Goal: Check status: Check status

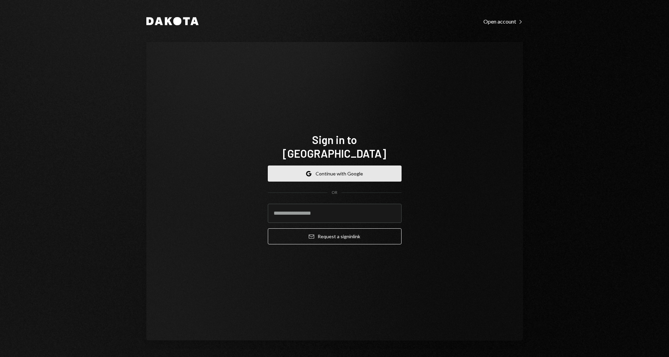
click at [356, 168] on button "Google Continue with Google" at bounding box center [335, 174] width 134 height 16
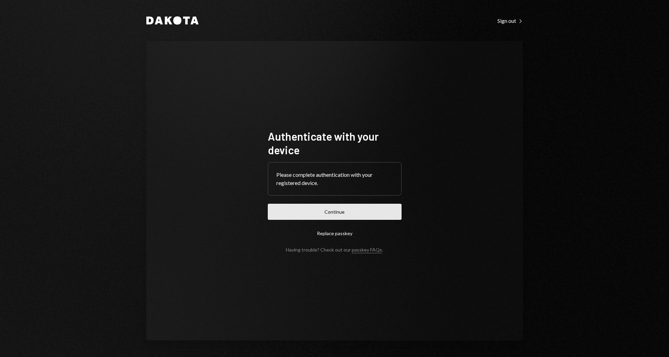
click at [316, 216] on button "Continue" at bounding box center [335, 212] width 134 height 16
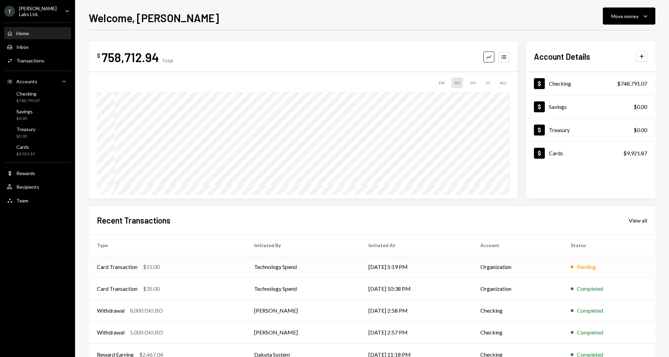
click at [437, 267] on td "[DATE] 5:19 PM" at bounding box center [416, 267] width 112 height 22
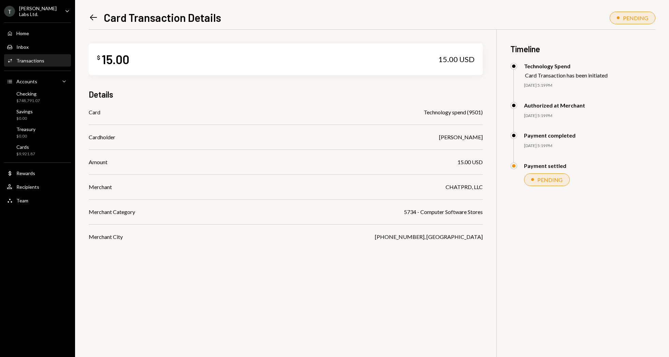
click at [28, 65] on div "Activities Transactions" at bounding box center [37, 61] width 61 height 12
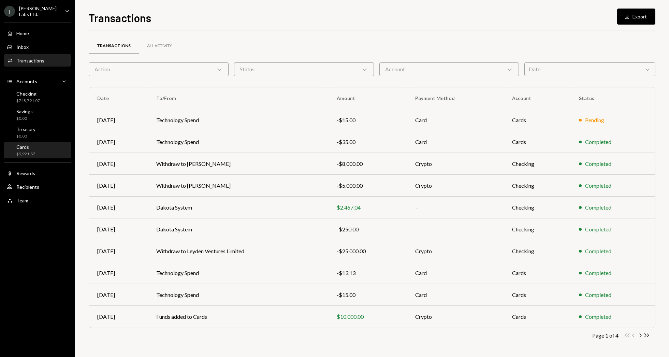
click at [27, 153] on div "$9,921.87" at bounding box center [25, 154] width 19 height 6
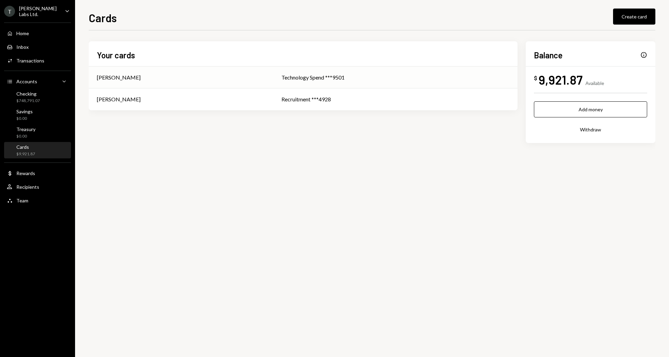
click at [358, 78] on div "Technology Spend ***9501" at bounding box center [396, 77] width 228 height 8
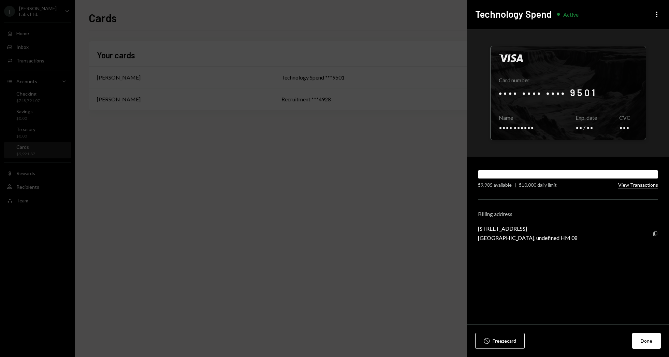
click at [635, 186] on button "View Transactions" at bounding box center [639, 185] width 40 height 6
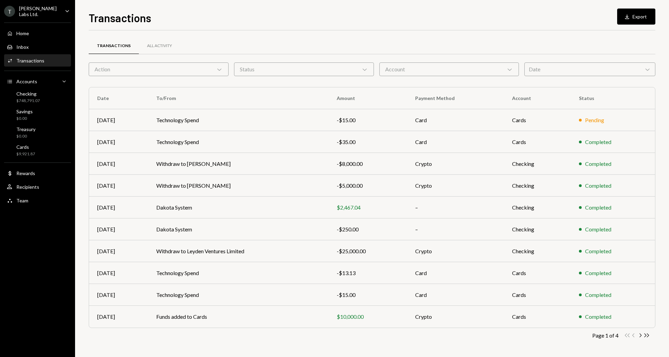
click at [438, 64] on div "Account Chevron Down" at bounding box center [450, 69] width 140 height 14
click at [411, 51] on div "Transactions All Activity" at bounding box center [372, 45] width 567 height 17
click at [204, 70] on div "Action Chevron Down" at bounding box center [159, 69] width 140 height 14
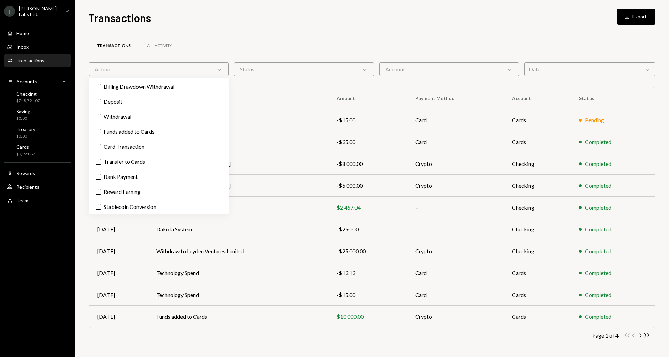
click at [240, 45] on div "Transactions All Activity" at bounding box center [372, 45] width 567 height 17
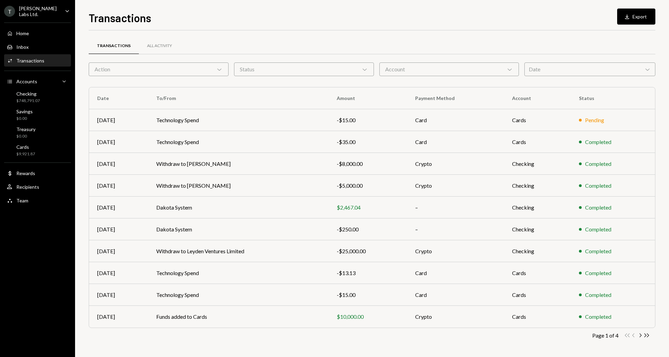
click at [196, 70] on div "Action Chevron Down" at bounding box center [159, 69] width 140 height 14
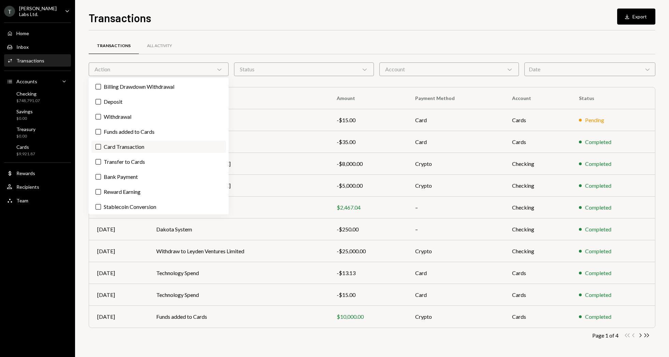
click at [139, 150] on label "Card Transaction" at bounding box center [158, 147] width 134 height 12
click at [101, 150] on button "Card Transaction" at bounding box center [98, 146] width 5 height 5
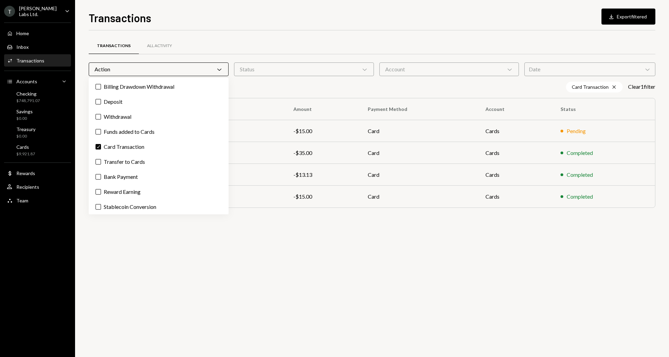
click at [287, 78] on div "Transactions All Activity Action Chevron Down Status Chevron Down Account Chevr…" at bounding box center [372, 131] width 567 height 180
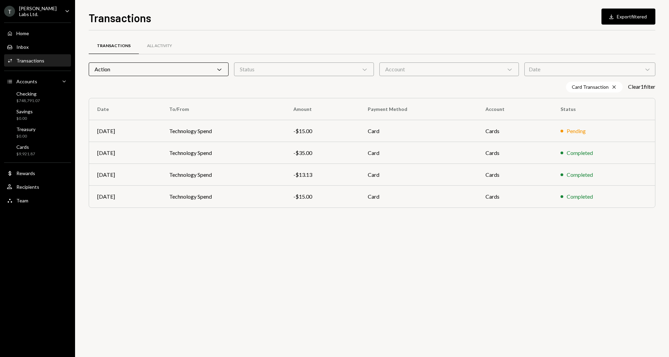
click at [30, 60] on div "Transactions" at bounding box center [30, 61] width 28 height 6
click at [28, 30] on div "Home" at bounding box center [22, 33] width 13 height 6
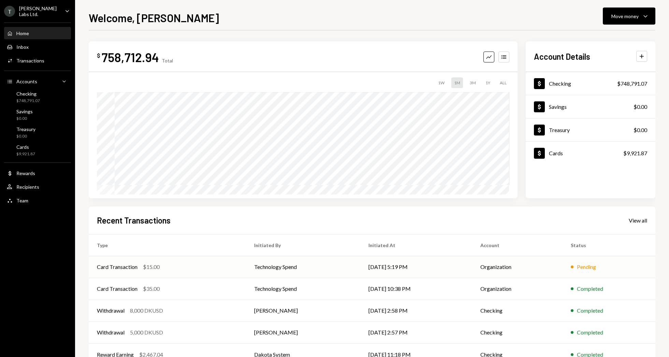
click at [229, 268] on div "Card Transaction $15.00" at bounding box center [167, 267] width 141 height 8
